Goal: Transaction & Acquisition: Subscribe to service/newsletter

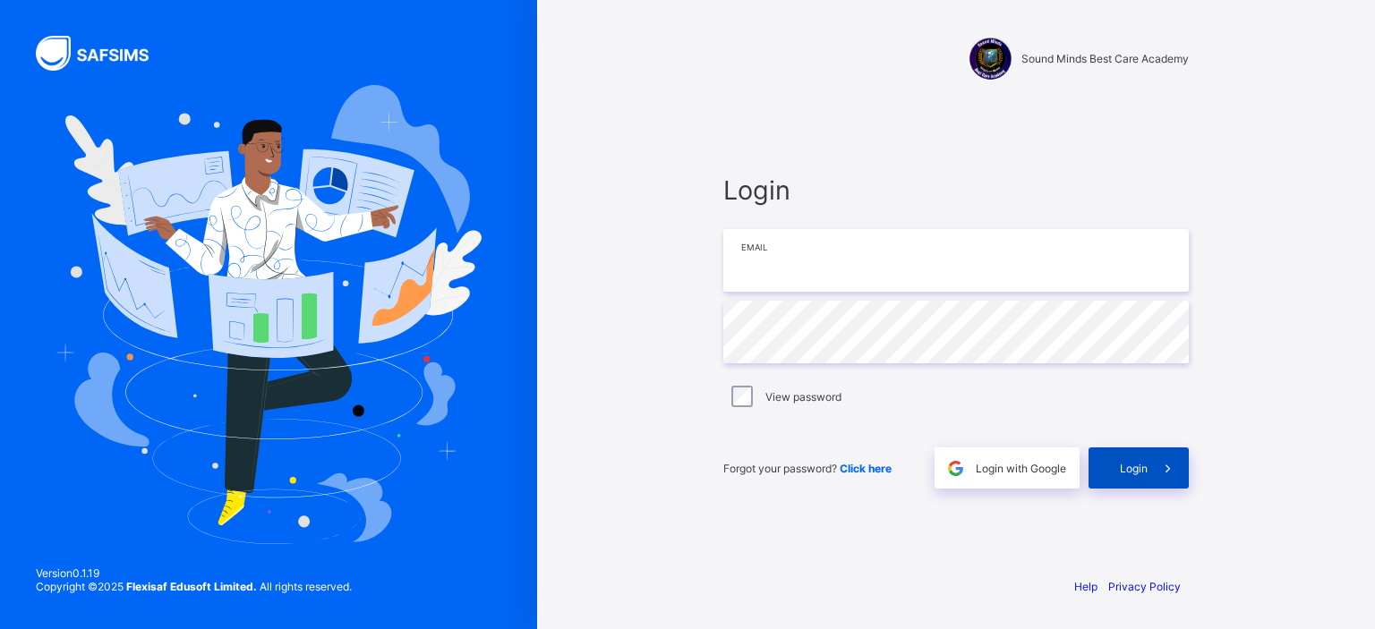
type input "**********"
click at [1137, 462] on span "Login" at bounding box center [1134, 468] width 28 height 13
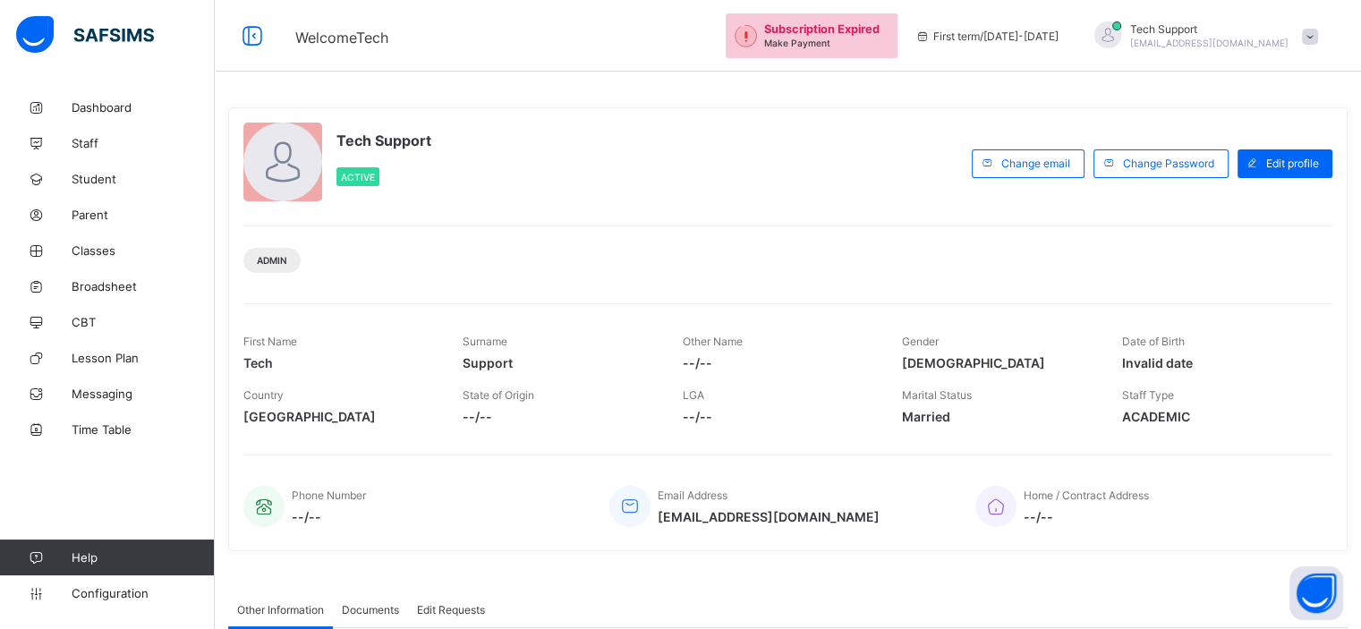
click at [856, 144] on div "Tech Support Active" at bounding box center [603, 163] width 720 height 81
click at [1318, 37] on span at bounding box center [1310, 37] width 16 height 16
click at [1267, 162] on li "Subscription" at bounding box center [1260, 174] width 132 height 30
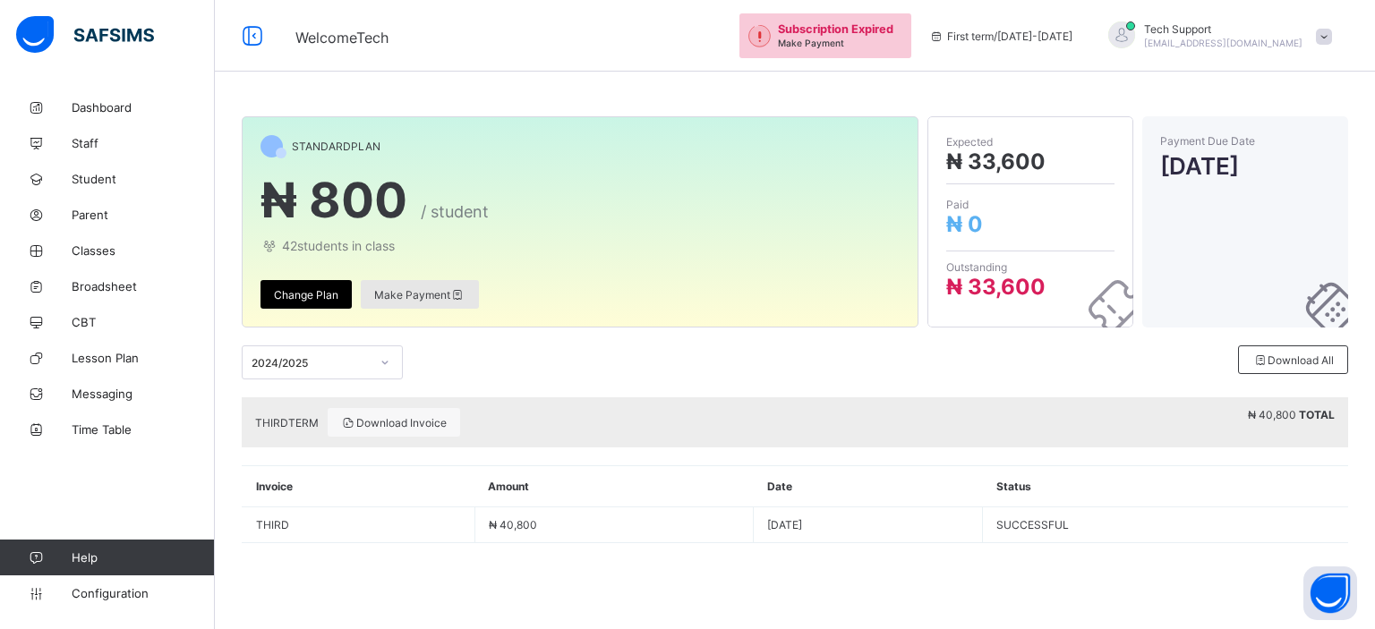
click at [401, 299] on span "Make Payment" at bounding box center [419, 294] width 91 height 13
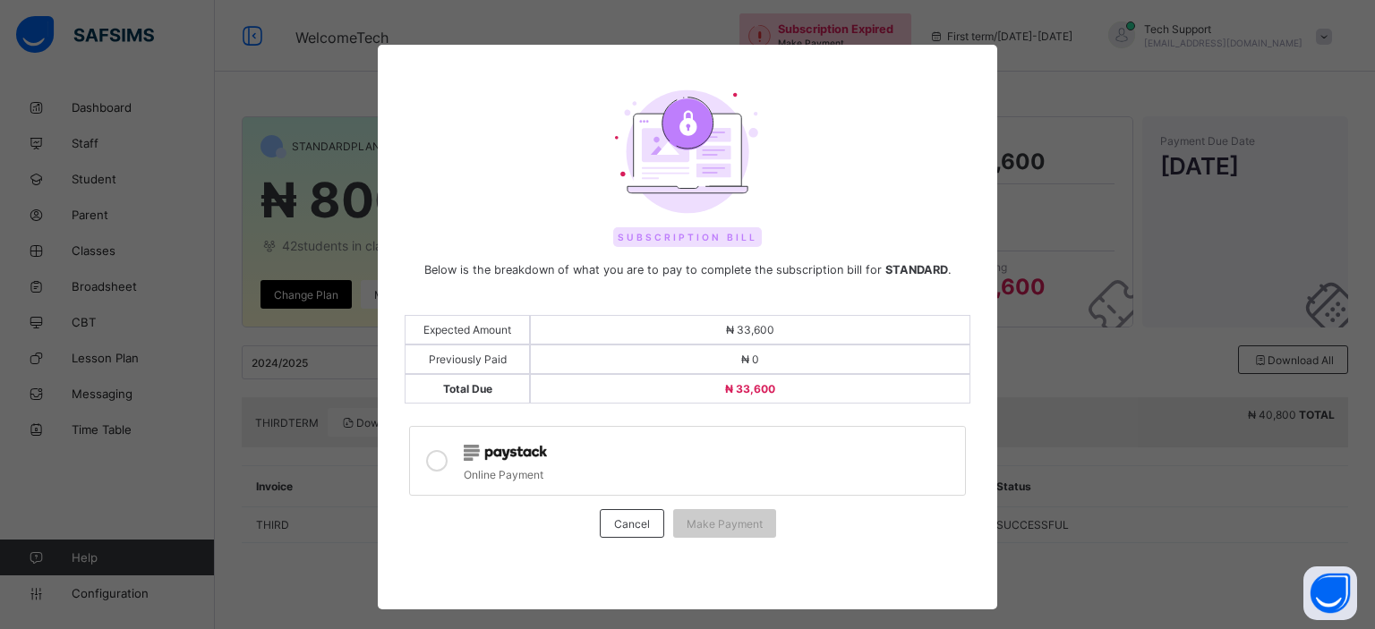
click at [431, 452] on icon at bounding box center [436, 460] width 21 height 21
click at [725, 520] on span "Make Payment" at bounding box center [724, 523] width 76 height 13
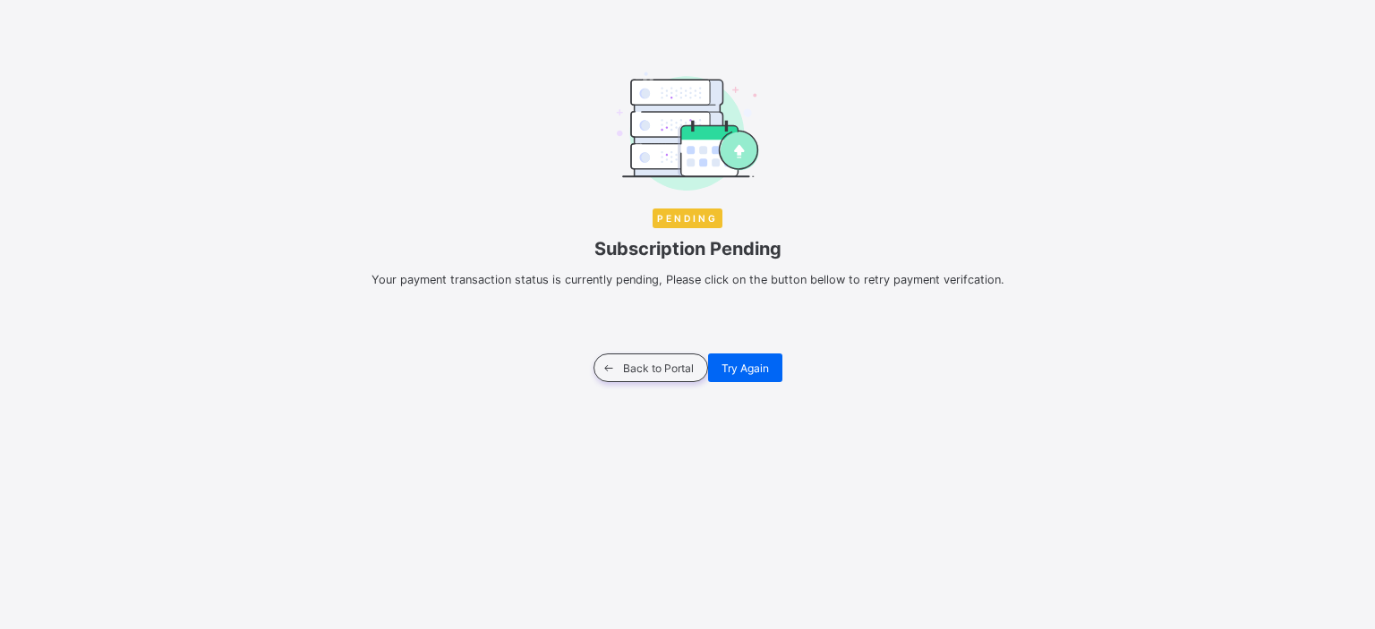
click at [852, 104] on div at bounding box center [687, 133] width 1310 height 122
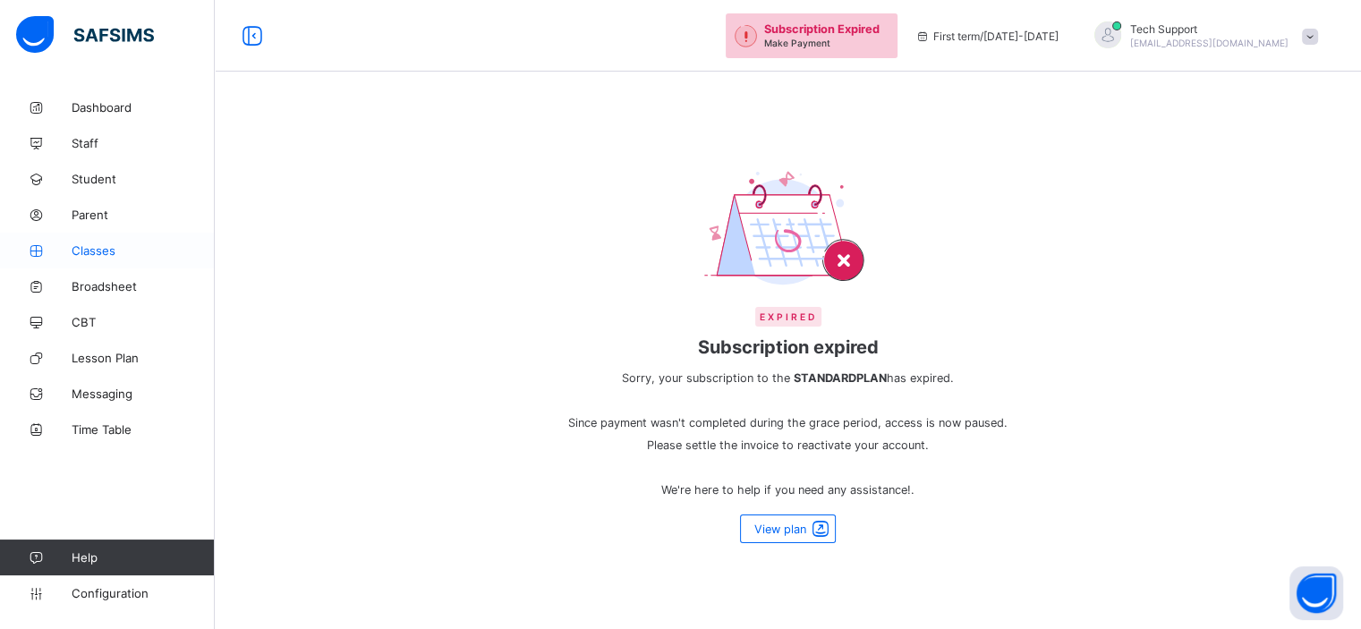
click at [104, 257] on span "Classes" at bounding box center [143, 250] width 143 height 14
click at [104, 280] on span "Broadsheet" at bounding box center [143, 286] width 143 height 14
